Goal: Information Seeking & Learning: Learn about a topic

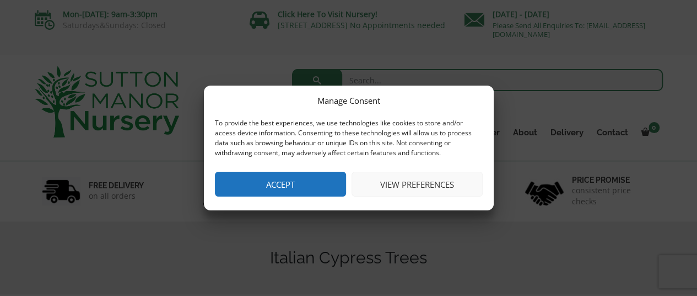
click at [409, 185] on button "View preferences" at bounding box center [417, 183] width 131 height 25
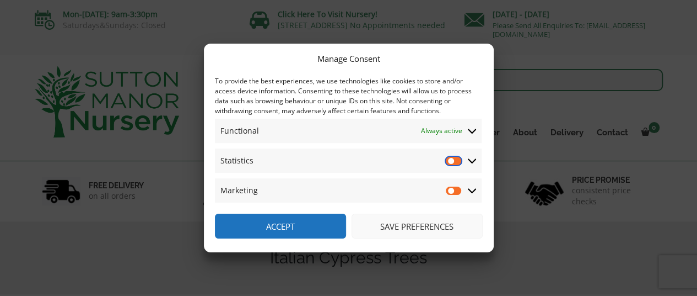
click at [455, 162] on input "Statistics" at bounding box center [454, 160] width 17 height 11
checkbox input "true"
click at [452, 191] on input "Marketing" at bounding box center [454, 190] width 17 height 11
checkbox input "true"
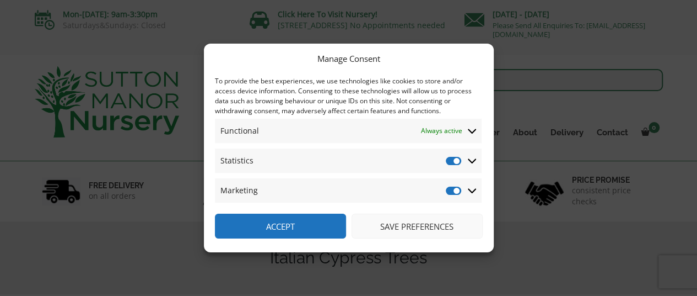
click at [294, 226] on button "Accept" at bounding box center [280, 225] width 131 height 25
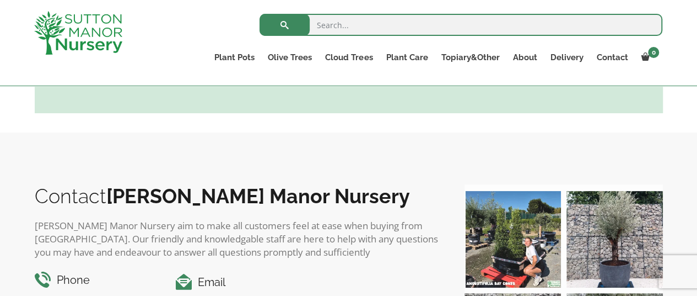
scroll to position [717, 0]
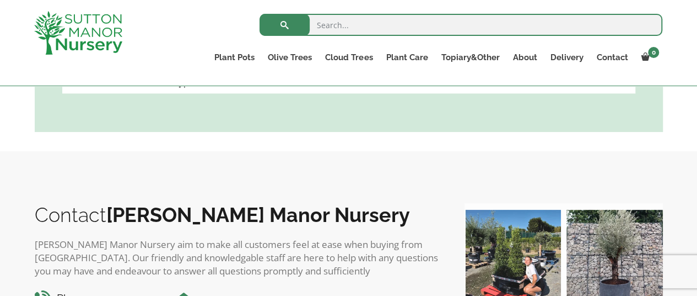
click at [330, 25] on input "search" at bounding box center [461, 25] width 403 height 22
type input "cyprus trees"
click at [278, 22] on button "submit" at bounding box center [285, 25] width 50 height 22
